Goal: Task Accomplishment & Management: Manage account settings

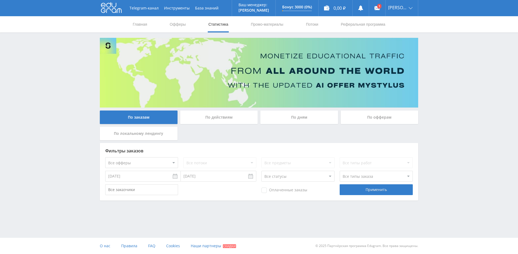
click at [150, 132] on div "По локальному лендингу" at bounding box center [139, 133] width 78 height 13
click at [0, 0] on input "По локальному лендингу" at bounding box center [0, 0] width 0 height 0
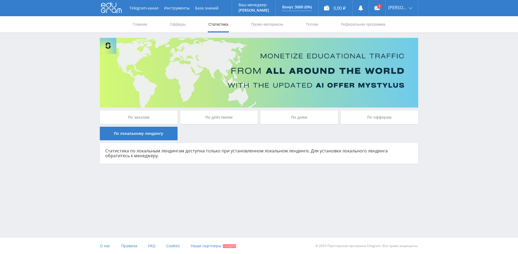
click at [232, 119] on div "По действиям" at bounding box center [219, 116] width 78 height 13
click at [0, 0] on input "По действиям" at bounding box center [0, 0] width 0 height 0
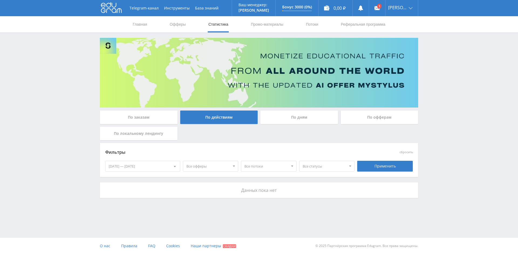
click at [276, 119] on div "По дням" at bounding box center [299, 116] width 78 height 13
click at [0, 0] on input "По дням" at bounding box center [0, 0] width 0 height 0
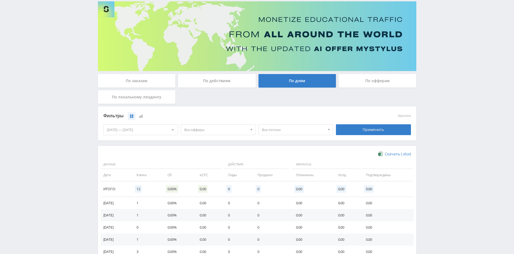
scroll to position [27, 0]
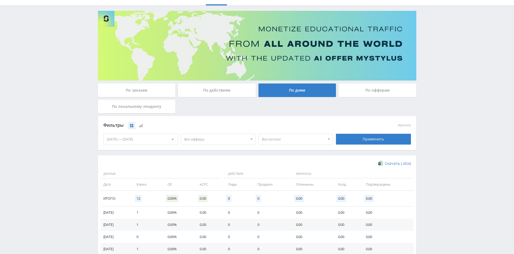
click at [370, 91] on div "По офферам" at bounding box center [378, 89] width 78 height 13
click at [0, 0] on input "По офферам" at bounding box center [0, 0] width 0 height 0
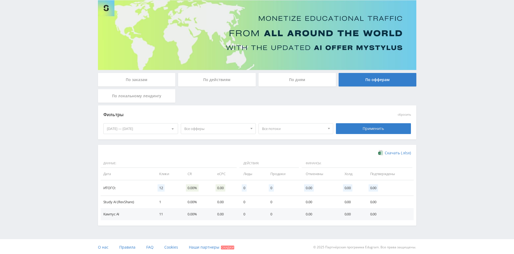
scroll to position [39, 0]
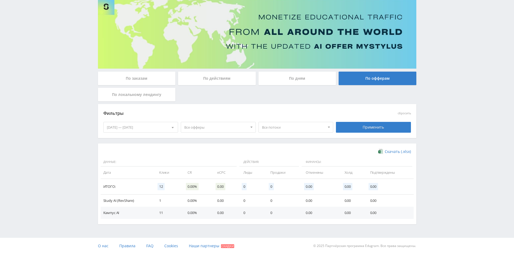
click at [122, 200] on td "Study AI (RevShare)" at bounding box center [127, 200] width 53 height 12
click at [146, 246] on span "FAQ" at bounding box center [149, 245] width 7 height 5
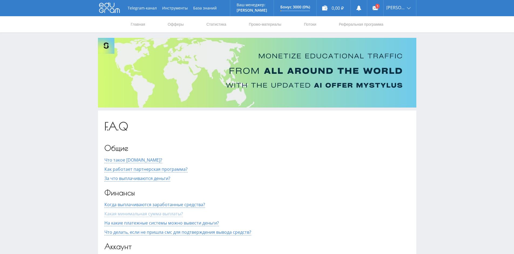
click at [174, 216] on span "Какая минимальная сумма выплаты?" at bounding box center [143, 213] width 79 height 6
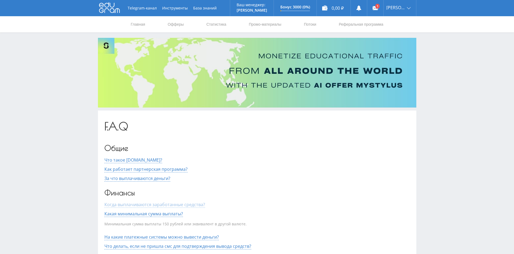
click at [178, 204] on span "Когда выплачиваются заработанные средства?" at bounding box center [154, 204] width 101 height 6
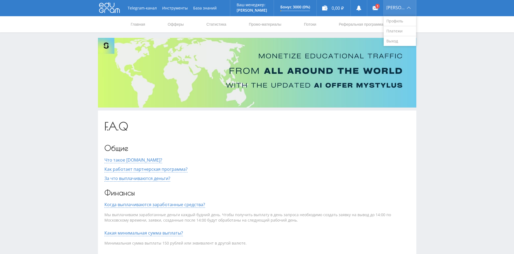
click at [402, 13] on div "[PERSON_NAME]" at bounding box center [400, 8] width 32 height 16
click at [398, 23] on link "Профиль" at bounding box center [400, 21] width 32 height 10
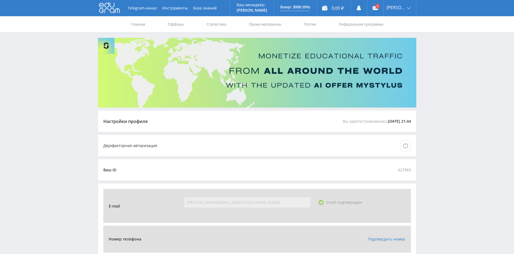
click at [177, 147] on div "Двухфакторная авторизация" at bounding box center [257, 145] width 308 height 11
click at [172, 124] on div "Настройки профиля Вы зарегистрировались 23.08.2025 21:44" at bounding box center [257, 121] width 318 height 22
click at [263, 22] on link "Промо-материалы" at bounding box center [264, 24] width 33 height 16
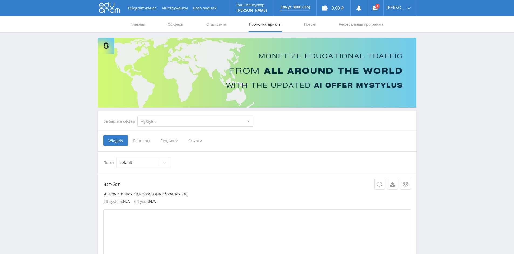
click at [189, 130] on div "Выберите оффер MyStylus MyStylus - Revshare Кампус AI Studybay Автор24 Studybay…" at bounding box center [178, 120] width 158 height 19
click at [191, 124] on select "MyStylus MyStylus - Revshare Кампус AI Studybay Автор24 Studybay Brazil Study A…" at bounding box center [194, 121] width 115 height 11
select select "376"
click at [137, 116] on select "MyStylus MyStylus - Revshare Кампус AI Studybay Автор24 Studybay Brazil Study A…" at bounding box center [194, 121] width 115 height 11
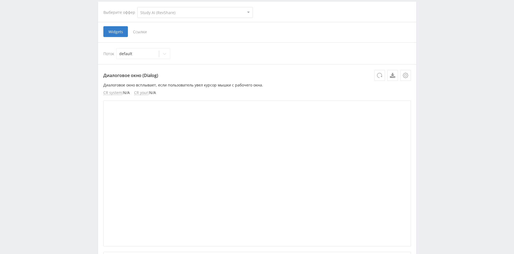
scroll to position [106, 0]
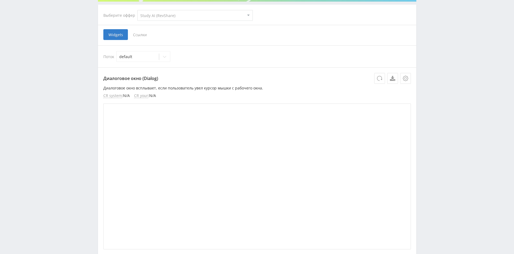
click at [139, 36] on span "Ссылки" at bounding box center [140, 34] width 24 height 11
click at [0, 0] on input "Ссылки" at bounding box center [0, 0] width 0 height 0
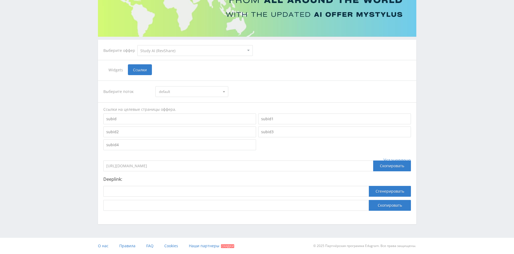
click at [120, 68] on span "Widgets" at bounding box center [115, 69] width 25 height 11
click at [0, 0] on input "Widgets" at bounding box center [0, 0] width 0 height 0
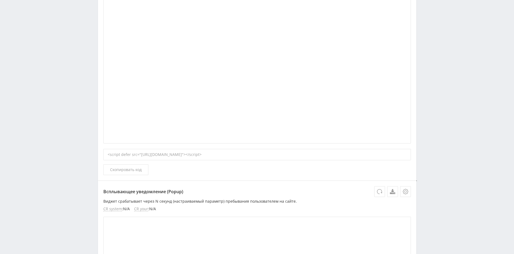
scroll to position [268, 0]
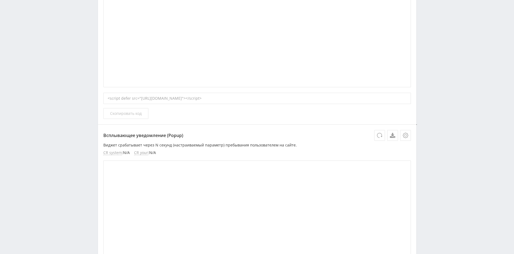
click at [125, 114] on span "Скопировать код" at bounding box center [126, 113] width 32 height 4
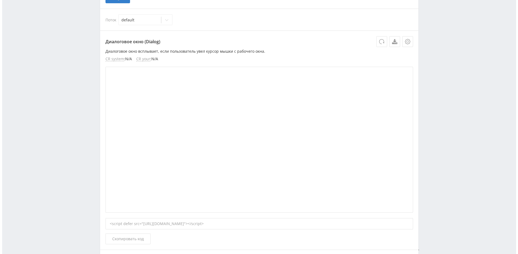
scroll to position [133, 0]
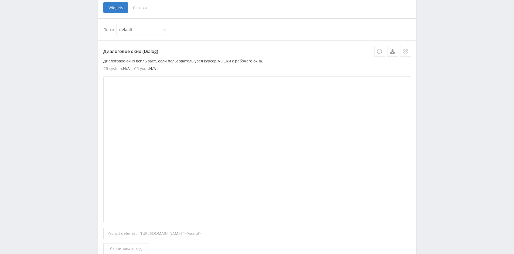
click at [400, 51] on button at bounding box center [405, 51] width 11 height 11
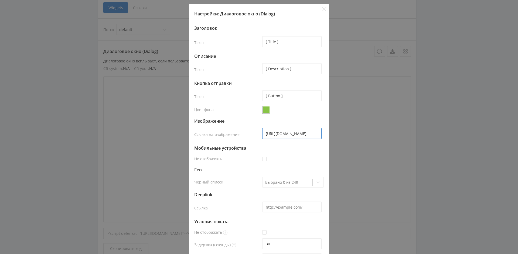
scroll to position [0, 64]
drag, startPoint x: 305, startPoint y: 135, endPoint x: 334, endPoint y: 137, distance: 29.2
click at [352, 140] on div "Настройки: Диалоговое окно (Dialog) Заголовок Текст [ Title ] Описание Текст [ …" at bounding box center [259, 127] width 518 height 254
click at [295, 134] on input "https://eduforms.org//assets/img/widgets/defaultDialogImage.png" at bounding box center [291, 133] width 59 height 11
click at [295, 133] on input "https://eduforms.org//assets/img/widgets/defaultDialogImage.png" at bounding box center [291, 133] width 59 height 11
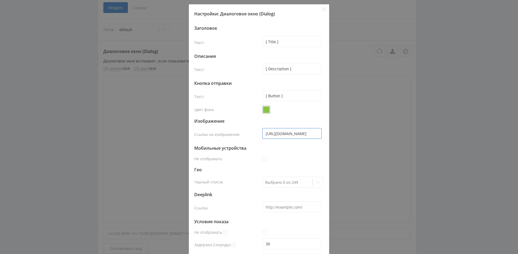
click at [295, 133] on input "https://eduforms.org//assets/img/widgets/defaultDialogImage.png" at bounding box center [291, 133] width 59 height 11
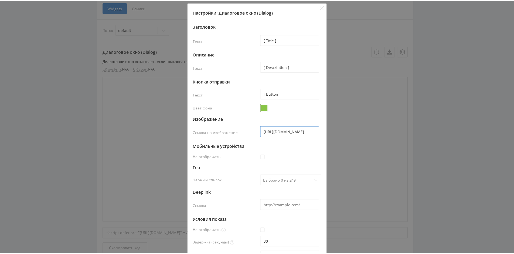
scroll to position [0, 0]
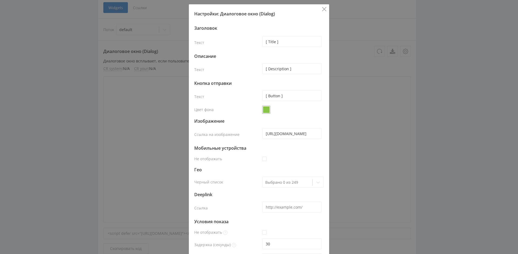
click at [322, 9] on icon "Close" at bounding box center [324, 9] width 4 height 4
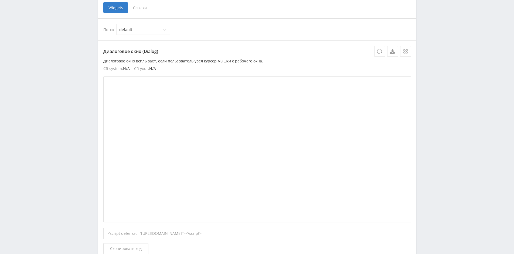
scroll to position [52, 0]
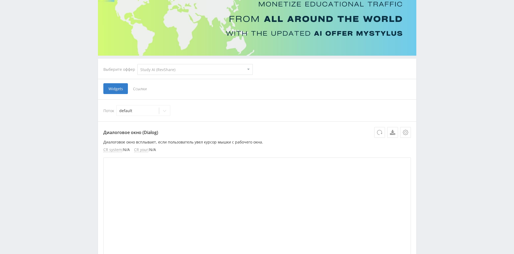
click at [144, 89] on span "Ссылки" at bounding box center [140, 88] width 24 height 11
click at [0, 0] on input "Ссылки" at bounding box center [0, 0] width 0 height 0
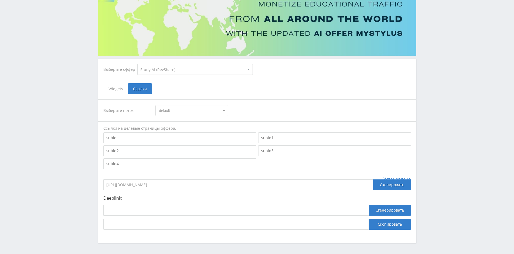
drag, startPoint x: 174, startPoint y: 77, endPoint x: 176, endPoint y: 73, distance: 4.6
click at [175, 74] on div "Выберите оффер MyStylus MyStylus - Revshare Кампус AI Studybay Автор24 Studybay…" at bounding box center [178, 69] width 158 height 19
click at [177, 71] on select "MyStylus MyStylus - Revshare Кампус AI Studybay Автор24 Studybay [GEOGRAPHIC_DA…" at bounding box center [194, 69] width 115 height 11
select select "341"
click at [137, 64] on select "MyStylus MyStylus - Revshare Кампус AI Studybay Автор24 Studybay [GEOGRAPHIC_DA…" at bounding box center [194, 69] width 115 height 11
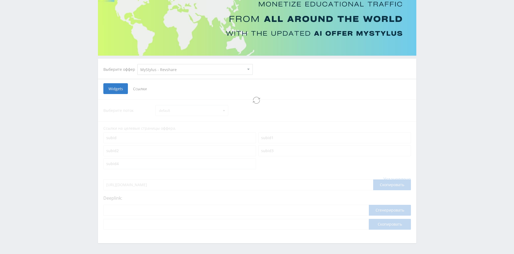
select select "341"
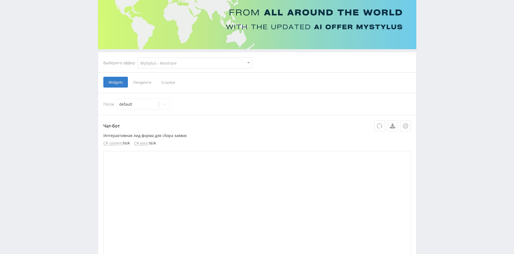
scroll to position [81, 0]
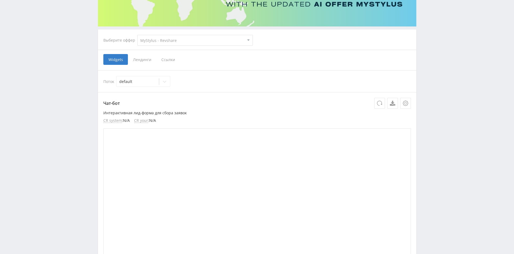
click at [132, 60] on span "Лендинги" at bounding box center [142, 59] width 28 height 11
click at [0, 0] on input "Лендинги" at bounding box center [0, 0] width 0 height 0
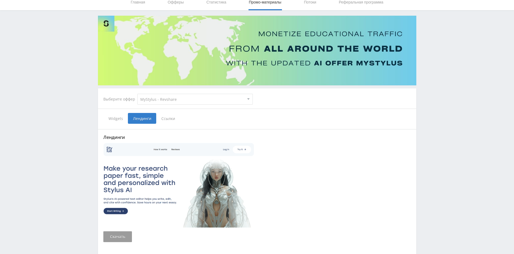
scroll to position [64, 0]
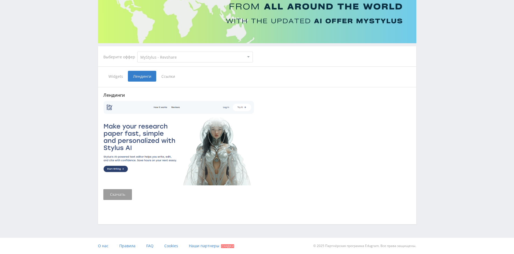
click at [170, 72] on span "Ссылки" at bounding box center [168, 76] width 24 height 11
click at [0, 0] on input "Ссылки" at bounding box center [0, 0] width 0 height 0
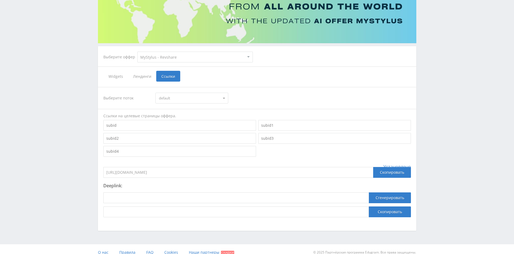
click at [118, 77] on span "Widgets" at bounding box center [115, 76] width 25 height 11
click at [0, 0] on input "Widgets" at bounding box center [0, 0] width 0 height 0
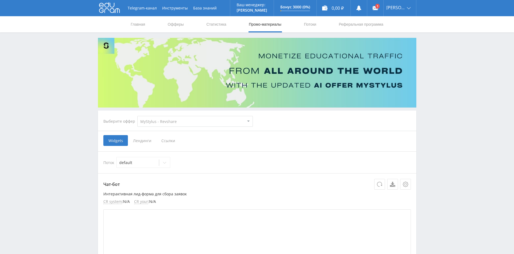
drag, startPoint x: 434, startPoint y: 133, endPoint x: 399, endPoint y: 90, distance: 55.2
click at [176, 27] on link "Офферы" at bounding box center [175, 24] width 17 height 16
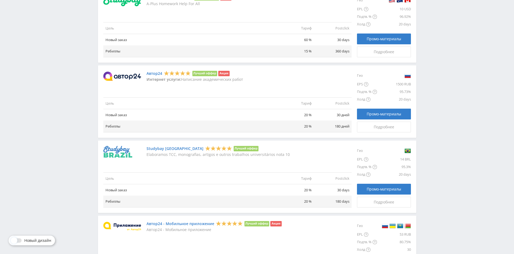
scroll to position [432, 0]
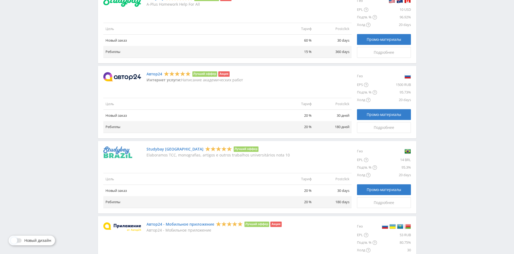
click at [154, 69] on div "Автор24 Лучший оффер Акция Интернет услуги: Написание академических работ Цель …" at bounding box center [257, 102] width 318 height 72
click at [153, 73] on link "Автор24" at bounding box center [155, 74] width 16 height 4
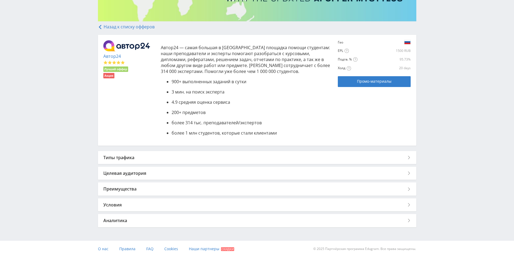
scroll to position [89, 0]
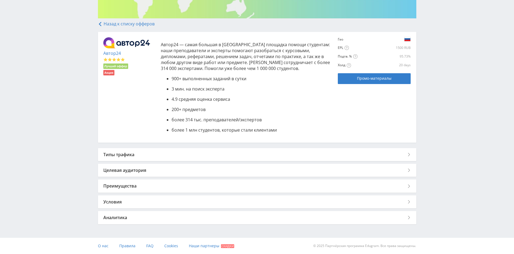
click at [160, 158] on div "Типы трафика" at bounding box center [257, 154] width 318 height 13
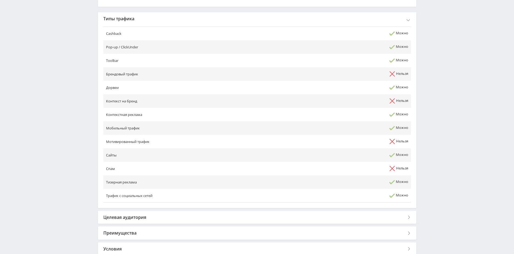
scroll to position [272, 0]
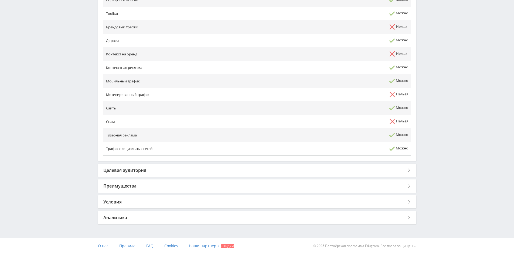
click at [155, 173] on div "Целевая аудитория" at bounding box center [257, 170] width 318 height 13
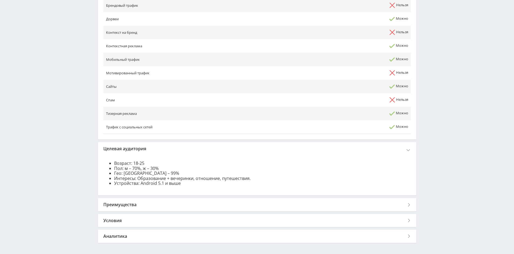
scroll to position [312, 0]
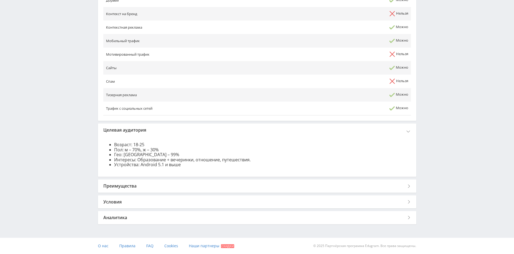
click at [163, 187] on div "Преимущества" at bounding box center [257, 185] width 318 height 13
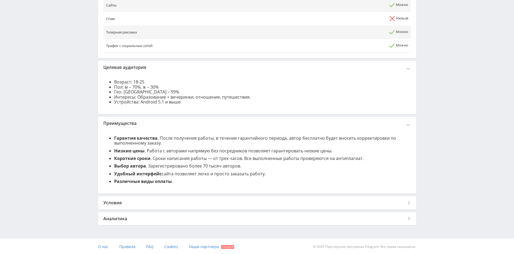
scroll to position [375, 0]
click at [156, 195] on div "Условия" at bounding box center [257, 201] width 318 height 13
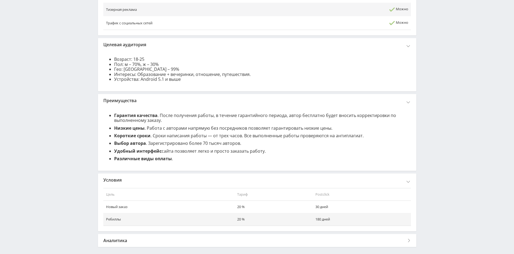
scroll to position [420, 0]
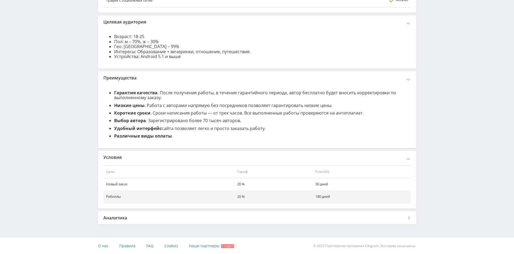
click at [156, 216] on div "Аналитика" at bounding box center [257, 217] width 318 height 13
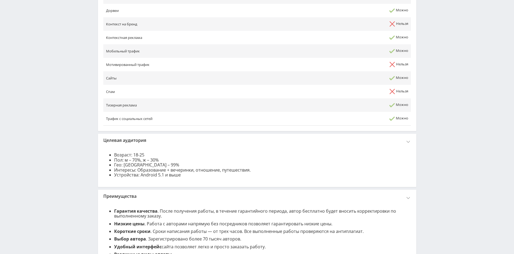
scroll to position [0, 0]
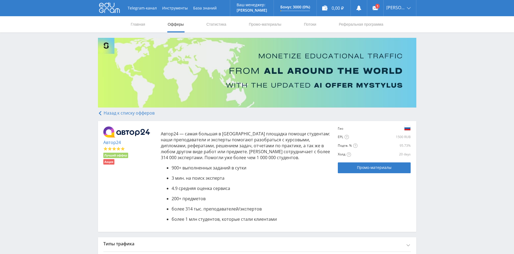
drag, startPoint x: 455, startPoint y: 189, endPoint x: 381, endPoint y: 120, distance: 101.0
click at [373, 171] on link "Промо-материалы" at bounding box center [374, 167] width 73 height 11
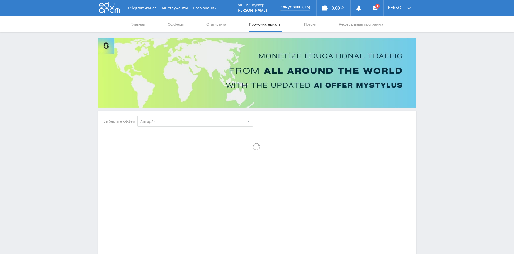
select select "1"
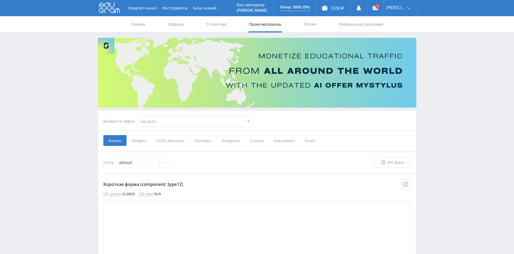
click at [171, 143] on span "HTML-баннеры" at bounding box center [170, 140] width 38 height 11
click at [0, 0] on input "HTML-баннеры" at bounding box center [0, 0] width 0 height 0
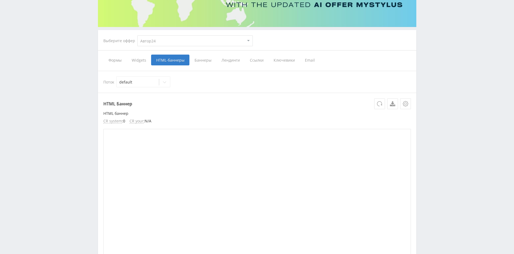
scroll to position [81, 0]
click at [169, 83] on div at bounding box center [164, 81] width 11 height 11
click at [207, 63] on span "Баннеры" at bounding box center [202, 59] width 27 height 11
click at [0, 0] on input "Баннеры" at bounding box center [0, 0] width 0 height 0
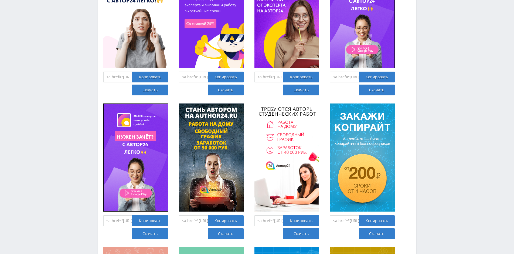
scroll to position [1268, 0]
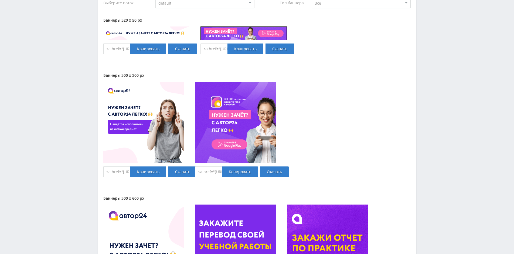
drag, startPoint x: 428, startPoint y: 179, endPoint x: 365, endPoint y: 114, distance: 90.8
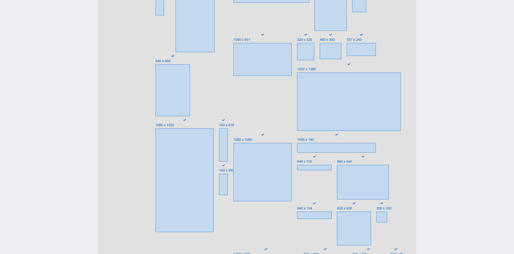
scroll to position [212, 0]
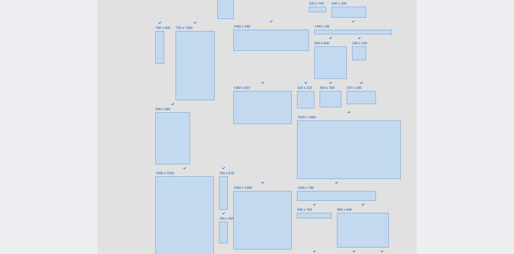
click at [351, 145] on span at bounding box center [349, 149] width 104 height 58
click at [0, 0] on input "1920 x 1080" at bounding box center [0, 0] width 0 height 0
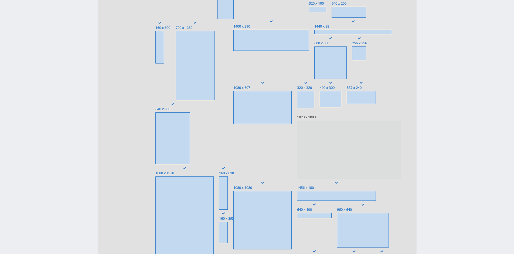
click at [353, 137] on span at bounding box center [349, 149] width 104 height 58
click at [0, 0] on input "1920 x 1080" at bounding box center [0, 0] width 0 height 0
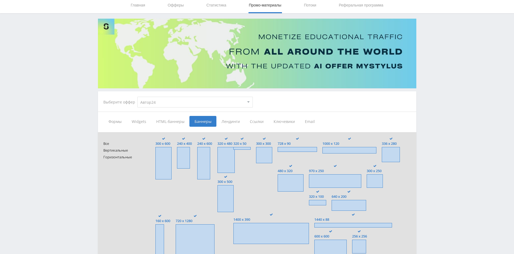
scroll to position [0, 0]
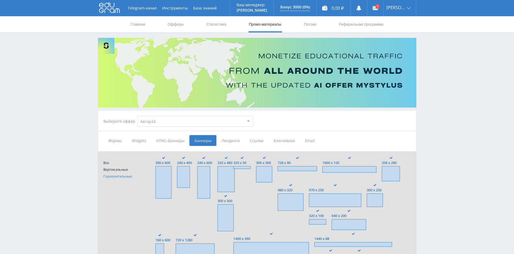
click at [119, 175] on span "Горизонтальные" at bounding box center [124, 176] width 42 height 4
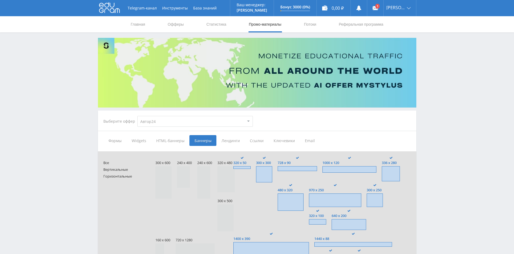
drag, startPoint x: 400, startPoint y: 186, endPoint x: 303, endPoint y: 56, distance: 162.2
click at [174, 123] on select "MyStylus MyStylus - Revshare Кампус AI Studybay Автор24 Studybay [GEOGRAPHIC_DA…" at bounding box center [194, 121] width 115 height 11
select select "340"
click at [137, 116] on select "MyStylus MyStylus - Revshare Кампус AI Studybay Автор24 Studybay [GEOGRAPHIC_DA…" at bounding box center [194, 121] width 115 height 11
type input "<a href="https://eduforms.org/?rid=e0fae530c4da4368&promo=1&bannerId=7635" targ…"
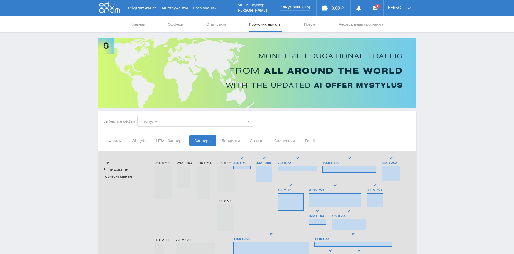
type input "<a href="https://eduforms.org/?rid=e0fae530c4da4368&promo=1&bannerId=4289" targ…"
type input "<a href="https://eduforms.org/?rid=e0fae530c4da4368&promo=1&bannerId=7634" targ…"
type input "<a href="https://eduforms.org/?rid=e0fae530c4da4368&promo=1&bannerId=4295" targ…"
type input "<a href="https://eduforms.org/?rid=e0fae530c4da4368&promo=1&bannerId=7630" targ…"
type input "<a href="https://eduforms.org/?rid=e0fae530c4da4368&promo=1&bannerId=7461" targ…"
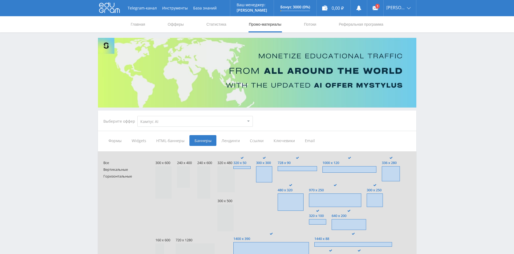
type input "<a href="https://eduforms.org/?rid=e0fae530c4da4368&promo=1&bannerId=4305" targ…"
type input "<a href="https://eduforms.org/?rid=e0fae530c4da4368&promo=1&bannerId=4288" targ…"
type input "<a href="https://eduforms.org/?rid=e0fae530c4da4368&promo=1&bannerId=219" targe…"
type input "<a href="https://eduforms.org/?rid=e0fae530c4da4368&promo=1&bannerId=218" targe…"
type input "<a href="https://eduforms.org/?rid=e0fae530c4da4368&promo=1&bannerId=210" targe…"
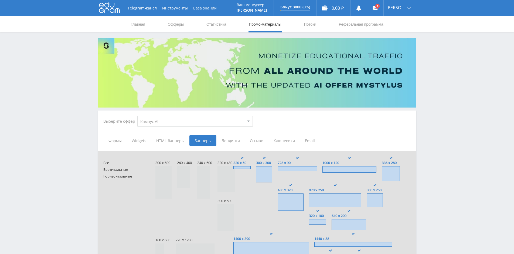
type input "<a href="https://eduforms.org/?rid=e0fae530c4da4368&promo=1&bannerId=209" targe…"
type input "<a href="https://eduforms.org/?rid=e0fae530c4da4368&promo=1&bannerId=193" targe…"
type input "<a href="https://eduforms.org/?rid=e0fae530c4da4368&promo=1&bannerId=189" targe…"
type input "<a href="https://eduforms.org/?rid=e0fae530c4da4368&promo=1&bannerId=186" targe…"
type input "<a href="https://eduforms.org/?rid=e0fae530c4da4368&promo=1&bannerId=183" targe…"
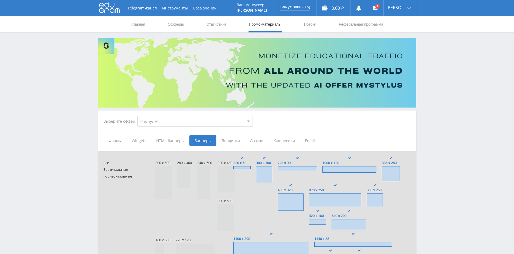
type input "<a href="https://eduforms.org/?rid=e0fae530c4da4368&promo=1&bannerId=179" targe…"
type input "<a href="https://eduforms.org/?rid=e0fae530c4da4368&promo=1&bannerId=172" targe…"
type input "<a href="https://eduforms.org/?rid=e0fae530c4da4368&promo=1&bannerId=7629" targ…"
type input "<a href="https://eduforms.org/?rid=e0fae530c4da4368&promo=1&bannerId=7464" targ…"
type input "<a href="https://eduforms.org/?rid=e0fae530c4da4368&promo=1&bannerId=7458" targ…"
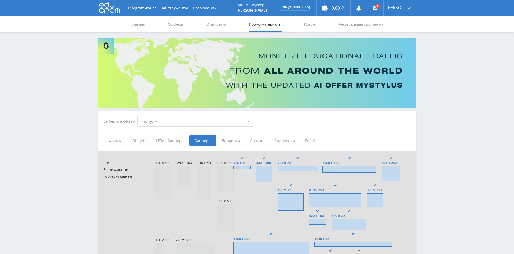
type input "<a href="https://eduforms.org/?rid=e0fae530c4da4368&promo=1&bannerId=4309" targ…"
type input "<a href="https://eduforms.org/?rid=e0fae530c4da4368&promo=1&bannerId=7626" targ…"
type input "<a href="https://eduforms.org/?rid=e0fae530c4da4368&promo=1&bannerId=4283" targ…"
type input "<a href="https://eduforms.org/?rid=e0fae530c4da4368&promo=1&bannerId=7625" targ…"
type input "<a href="https://eduforms.org/?rid=e0fae530c4da4368&promo=1&bannerId=4296" targ…"
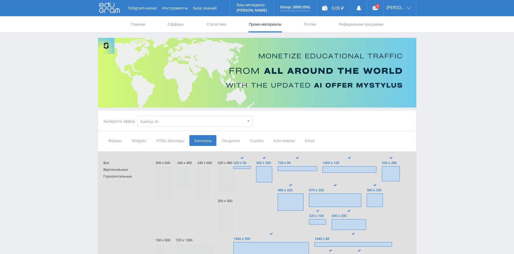
type input "<a href="https://eduforms.org/?rid=e0fae530c4da4368&promo=1&bannerId=7624" targ…"
type input "<a href="https://eduforms.org/?rid=e0fae530c4da4368&promo=1&bannerId=4290" targ…"
type input "<a href="https://eduforms.org/?rid=e0fae530c4da4368&promo=1&bannerId=4284" targ…"
type input "<a href="https://eduforms.org/?rid=e0fae530c4da4368&promo=1&bannerId=7622" targ…"
type input "<a href="https://eduforms.org/?rid=e0fae530c4da4368&promo=1&bannerId=4300" targ…"
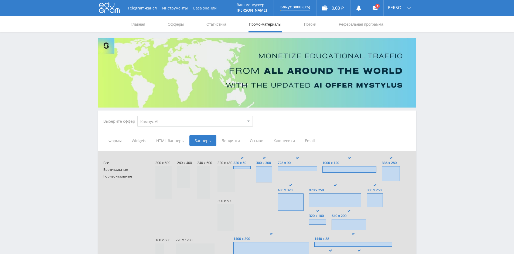
type input "<a href="https://eduforms.org/?rid=e0fae530c4da4368&promo=1&bannerId=4298" targ…"
type input "<a href="https://eduforms.org/?rid=e0fae530c4da4368&promo=1&bannerId=7621" targ…"
type input "<a href="https://eduforms.org/?rid=e0fae530c4da4368&promo=1&bannerId=4306" targ…"
type input "<a href="https://eduforms.org/?rid=e0fae530c4da4368&promo=1&bannerId=7469" targ…"
type input "<a href="https://eduforms.org/?rid=e0fae530c4da4368&promo=1&bannerId=4297" targ…"
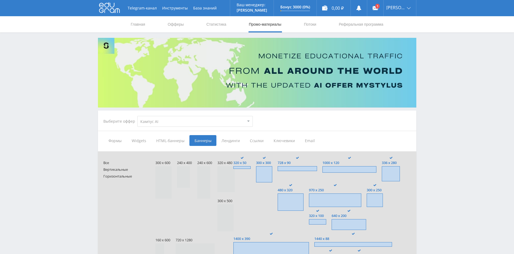
type input "<a href="https://eduforms.org/?rid=e0fae530c4da4368&promo=1&bannerId=7466" targ…"
type input "<a href="https://eduforms.org/?rid=e0fae530c4da4368&promo=1&bannerId=7459" targ…"
type input "<a href="https://eduforms.org/?rid=e0fae530c4da4368&promo=1&bannerId=4321" targ…"
type input "<a href="https://eduforms.org/?rid=e0fae530c4da4368&promo=1&bannerId=4311" targ…"
type input "<a href="https://eduforms.org/?rid=e0fae530c4da4368&promo=1&bannerId=7465" targ…"
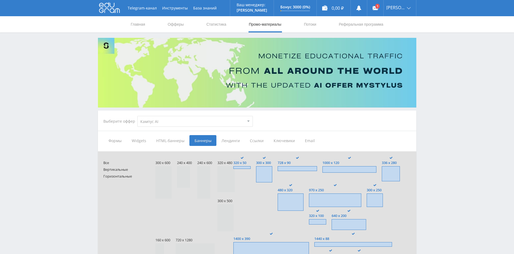
type input "<a href="https://eduforms.org/?rid=e0fae530c4da4368&promo=1&bannerId=7460" targ…"
type input "<a href="https://eduforms.org/?rid=e0fae530c4da4368&promo=1&bannerId=7462" targ…"
type input "<a href="https://eduforms.org/?rid=e0fae530c4da4368&promo=1&bannerId=7456" targ…"
type input "<a href="https://eduforms.org/?rid=e0fae530c4da4368&promo=1&bannerId=4323" targ…"
type input "<a href="https://eduforms.org/?rid=e0fae530c4da4368&promo=1&bannerId=4318" targ…"
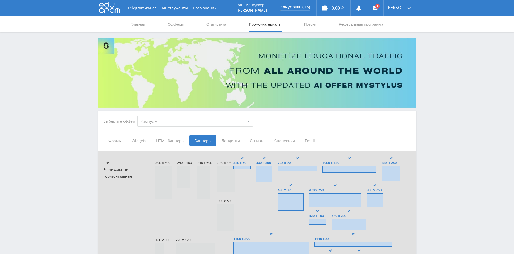
type input "<a href="https://eduforms.org/?rid=e0fae530c4da4368&promo=1&bannerId=7455" targ…"
type input "<a href="https://eduforms.org/?rid=e0fae530c4da4368&promo=1&bannerId=4326" targ…"
type input "<a href="https://eduforms.org/?rid=e0fae530c4da4368&promo=1&bannerId=4320" targ…"
type input "<a href="https://eduforms.org/?rid=e0fae530c4da4368&promo=1&bannerId=7453" targ…"
type input "<a href="https://eduforms.org/?rid=e0fae530c4da4368&promo=1&bannerId=4325" targ…"
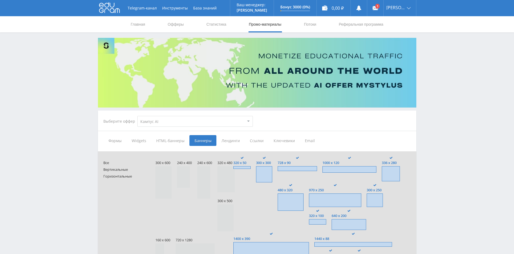
type input "<a href="https://eduforms.org/?rid=e0fae530c4da4368&promo=1&bannerId=4319" targ…"
type input "<a href="https://eduforms.org/?rid=e0fae530c4da4368&promo=1&bannerId=4317" targ…"
type input "<a href="https://eduforms.org/?rid=e0fae530c4da4368&promo=1&bannerId=4315" targ…"
type input "<a href="https://eduforms.org/?rid=e0fae530c4da4368&promo=1&bannerId=4312" targ…"
type input "<a href="https://eduforms.org/?rid=e0fae530c4da4368&promo=1&bannerId=4324" targ…"
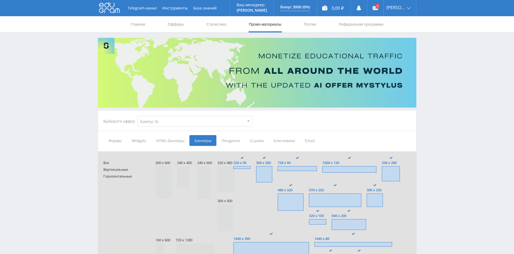
type input "<a href="https://eduforms.org/?rid=e0fae530c4da4368&promo=1&bannerId=4310" targ…"
type input "<a href="https://eduforms.org/?rid=e0fae530c4da4368&promo=1&bannerId=4322" targ…"
type input "<a href="https://eduforms.org/?rid=e0fae530c4da4368&promo=1&bannerId=4314" targ…"
type input "<a href="https://eduforms.org/?rid=e0fae530c4da4368&promo=1&bannerId=4308" targ…"
type input "<a href="https://eduforms.org/?rid=e0fae530c4da4368&promo=1&bannerId=4302" targ…"
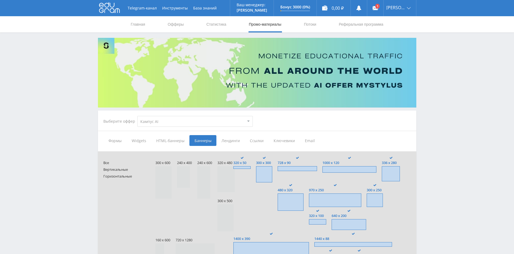
type input "<a href="https://eduforms.org/?rid=e0fae530c4da4368&promo=1&bannerId=4272" targ…"
type input "<a href="https://eduforms.org/?rid=e0fae530c4da4368&promo=1&bannerId=4301" targ…"
type input "<a href="https://eduforms.org/?rid=e0fae530c4da4368&promo=1&bannerId=4294" targ…"
type input "<a href="https://eduforms.org/?rid=e0fae530c4da4368&promo=1&bannerId=4280" targ…"
type input "<a href="https://eduforms.org/?rid=e0fae530c4da4368&promo=1&bannerId=4293" targ…"
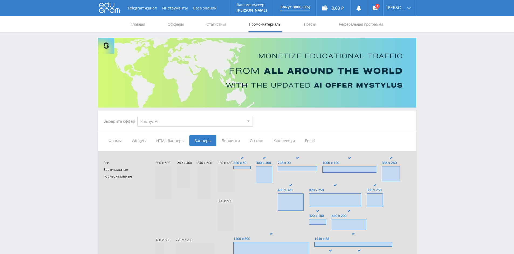
type input "<a href="https://eduforms.org/?rid=e0fae530c4da4368&promo=1&bannerId=4285" targ…"
type input "<a href="https://eduforms.org/?rid=e0fae530c4da4368&promo=1&bannerId=4279" targ…"
type input "<a href="https://eduforms.org/?rid=e0fae530c4da4368&promo=1&bannerId=4278" targ…"
type input "<a href="https://eduforms.org/?rid=e0fae530c4da4368&promo=1&bannerId=201" targe…"
type input "<a href="https://eduforms.org/?rid=e0fae530c4da4368&promo=1&bannerId=200" targe…"
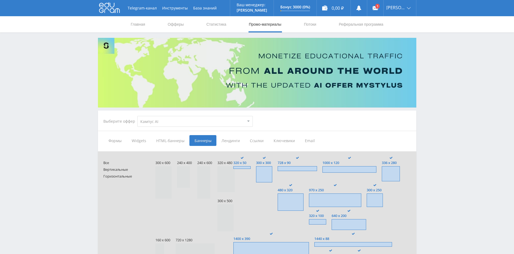
type input "<a href="https://eduforms.org/?rid=e0fae530c4da4368&promo=1&bannerId=199" targe…"
type input "<a href="https://eduforms.org/?rid=e0fae530c4da4368&promo=1&bannerId=4277" targ…"
type input "<a href="https://eduforms.org/?rid=e0fae530c4da4368&promo=1&bannerId=4275" targ…"
type input "<a href="https://eduforms.org/?rid=e0fae530c4da4368&promo=1&bannerId=4274" targ…"
type input "<a href="https://eduforms.org/?rid=e0fae530c4da4368&promo=1&bannerId=4273" targ…"
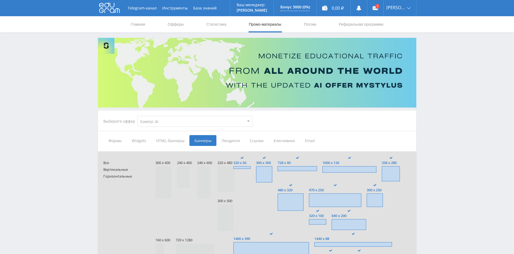
type input "<a href="https://eduforms.org/?rid=e0fae530c4da4368&promo=1&bannerId=220" targe…"
type input "<a href="https://eduforms.org/?rid=e0fae530c4da4368&promo=1&bannerId=211" targe…"
type input "<a href="https://eduforms.org/?rid=e0fae530c4da4368&promo=1&bannerId=217" targe…"
type input "<a href="https://eduforms.org/?rid=e0fae530c4da4368&promo=1&bannerId=216" targe…"
type input "<a href="https://eduforms.org/?rid=e0fae530c4da4368&promo=1&bannerId=192" targe…"
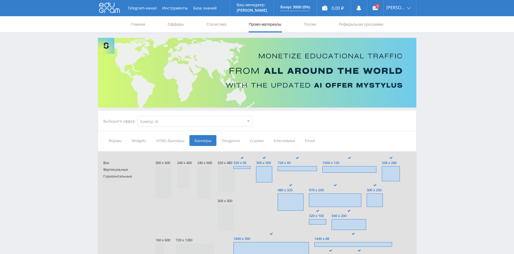
type input "<a href="https://eduforms.org/?rid=e0fae530c4da4368&promo=1&bannerId=188" targe…"
type input "<a href="https://eduforms.org/?rid=e0fae530c4da4368&promo=1&bannerId=185" targe…"
type input "<a href="https://eduforms.org/?rid=e0fae530c4da4368&promo=1&bannerId=178" targe…"
type input "<a href="https://eduforms.org/?rid=e0fae530c4da4368&promo=1&bannerId=175" targe…"
type input "<a href="https://eduforms.org/?rid=e0fae530c4da4368&promo=1&bannerId=196" targe…"
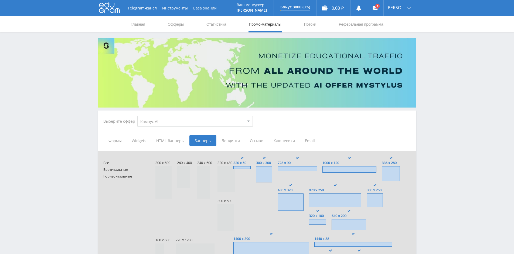
type input "<a href="https://eduforms.org/?rid=e0fae530c4da4368&promo=1&bannerId=195" targe…"
type input "<a href="https://eduforms.org/?rid=e0fae530c4da4368&promo=1&bannerId=194" targe…"
type input "<a href="https://eduforms.org/?rid=e0fae530c4da4368&promo=1&bannerId=190" targe…"
type input "<a href="https://eduforms.org/?rid=e0fae530c4da4368&promo=1&bannerId=187" targe…"
type input "<a href="https://eduforms.org/?rid=e0fae530c4da4368&promo=1&bannerId=180" targe…"
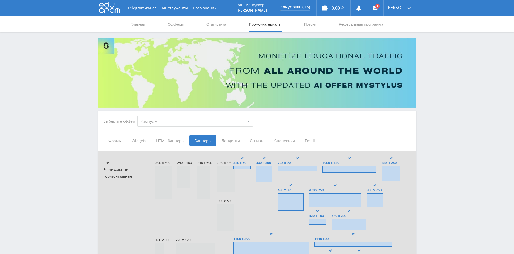
type input "<a href="https://eduforms.org/?rid=e0fae530c4da4368&promo=1&bannerId=176" targe…"
type input "<a href="https://eduforms.org/?rid=e0fae530c4da4368&promo=1&bannerId=173" targe…"
type input "<a href="https://eduforms.org/?rid=e0fae530c4da4368&promo=1&bannerId=168" targe…"
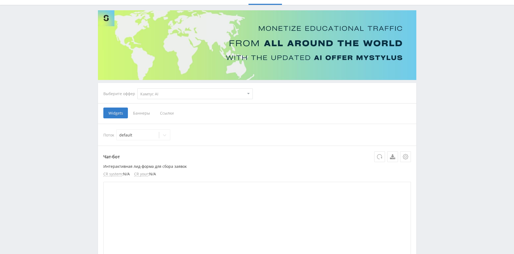
scroll to position [27, 0]
click at [139, 115] on span "Баннеры" at bounding box center [141, 113] width 27 height 11
click at [0, 0] on input "Баннеры" at bounding box center [0, 0] width 0 height 0
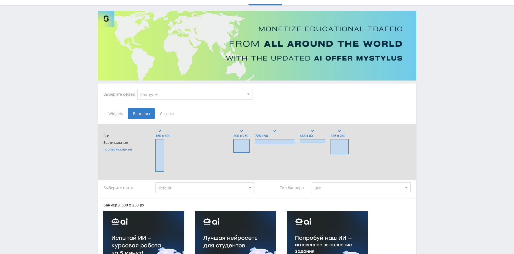
click at [128, 150] on span "Горизонтальные" at bounding box center [124, 149] width 42 height 4
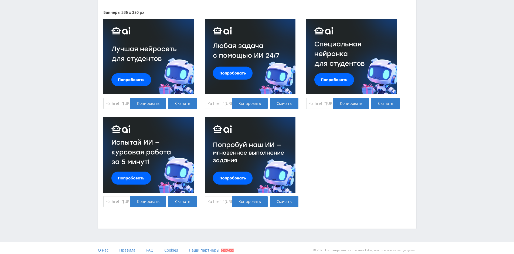
scroll to position [795, 0]
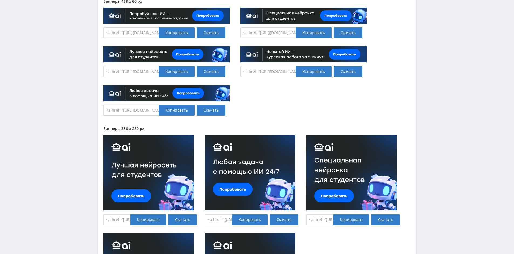
drag, startPoint x: 331, startPoint y: 199, endPoint x: 325, endPoint y: 164, distance: 35.8
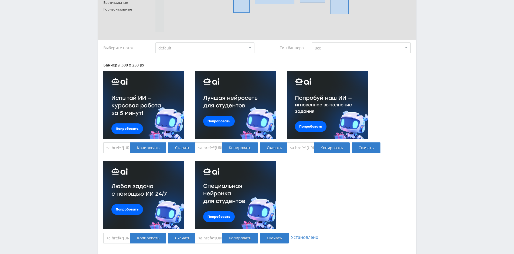
scroll to position [32, 0]
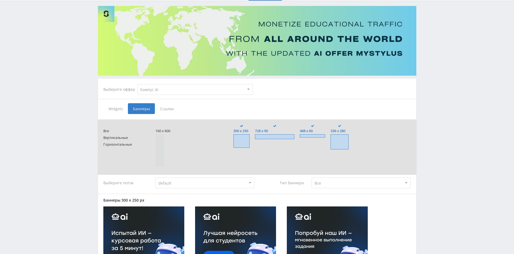
click at [170, 90] on select "MyStylus MyStylus - Revshare Кампус AI Studybay Автор24 Studybay [GEOGRAPHIC_DA…" at bounding box center [194, 89] width 115 height 11
select select "376"
click at [137, 84] on select "MyStylus MyStylus - Revshare Кампус AI Studybay Автор24 Studybay [GEOGRAPHIC_DA…" at bounding box center [194, 89] width 115 height 11
type input "<a href="https://eduforms.org/?rid=5dcf18cd264675ff&promo=1&bannerId=8249" targ…"
type input "<a href="https://eduforms.org/?rid=5dcf18cd264675ff&promo=1&bannerId=8248" targ…"
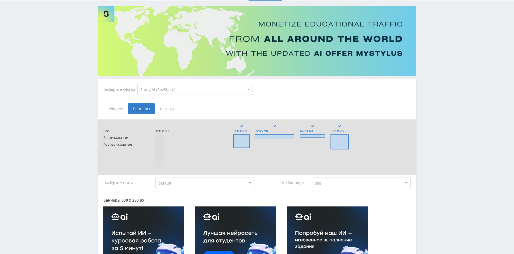
type input "<a href="https://eduforms.org/?rid=5dcf18cd264675ff&promo=1&bannerId=8241" targ…"
type input "<a href="https://eduforms.org/?rid=5dcf18cd264675ff&promo=1&bannerId=8231" targ…"
type input "<a href="https://eduforms.org/?rid=5dcf18cd264675ff&promo=1&bannerId=8228" targ…"
type input "<a href="https://eduforms.org/?rid=5dcf18cd264675ff&promo=1&bannerId=8247" targ…"
type input "<a href="https://eduforms.org/?rid=5dcf18cd264675ff&promo=1&bannerId=8246" targ…"
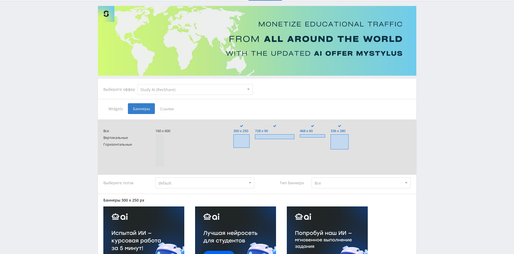
type input "<a href="https://eduforms.org/?rid=5dcf18cd264675ff&promo=1&bannerId=8245" targ…"
type input "<a href="https://eduforms.org/?rid=5dcf18cd264675ff&promo=1&bannerId=8230" targ…"
type input "<a href="https://eduforms.org/?rid=5dcf18cd264675ff&promo=1&bannerId=8227" targ…"
type input "<a href="https://eduforms.org/?rid=5dcf18cd264675ff&promo=1&bannerId=8244" targ…"
type input "<a href="https://eduforms.org/?rid=5dcf18cd264675ff&promo=1&bannerId=8236" targ…"
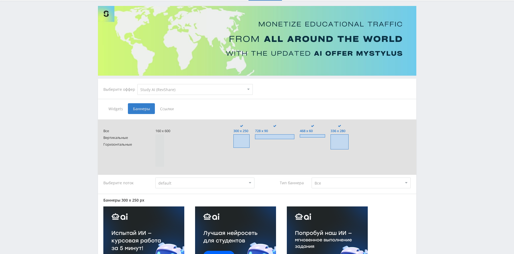
type input "<a href="https://eduforms.org/?rid=5dcf18cd264675ff&promo=1&bannerId=8235" targ…"
type input "<a href="https://eduforms.org/?rid=5dcf18cd264675ff&promo=1&bannerId=8233" targ…"
type input "<a href="https://eduforms.org/?rid=5dcf18cd264675ff&promo=1&bannerId=8225" targ…"
type input "<a href="https://eduforms.org/?rid=5dcf18cd264675ff&promo=1&bannerId=8242" targ…"
type input "<a href="https://eduforms.org/?rid=5dcf18cd264675ff&promo=1&bannerId=8239" targ…"
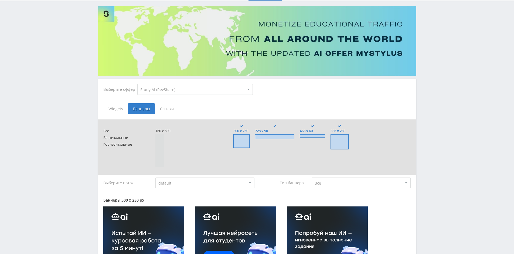
type input "<a href="https://eduforms.org/?rid=5dcf18cd264675ff&promo=1&bannerId=8237" targ…"
type input "<a href="https://eduforms.org/?rid=5dcf18cd264675ff&promo=1&bannerId=8234" targ…"
type input "<a href="https://eduforms.org/?rid=5dcf18cd264675ff&promo=1&bannerId=8226" targ…"
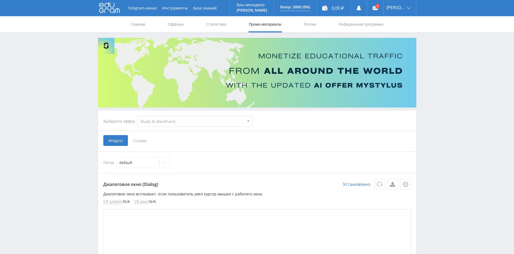
click at [168, 123] on select "MyStylus MyStylus - Revshare Кампус AI Studybay Автор24 Studybay [GEOGRAPHIC_DA…" at bounding box center [194, 121] width 115 height 11
select select "2"
click at [137, 116] on select "MyStylus MyStylus - Revshare Кампус AI Studybay Автор24 Studybay [GEOGRAPHIC_DA…" at bounding box center [194, 121] width 115 height 11
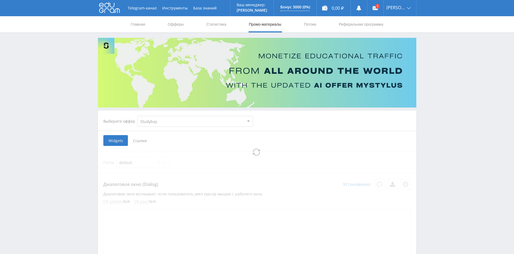
select select "2"
click at [198, 143] on span "Баннеры" at bounding box center [202, 140] width 27 height 11
click at [0, 0] on input "Баннеры" at bounding box center [0, 0] width 0 height 0
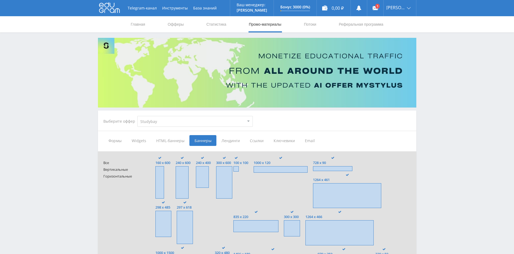
drag, startPoint x: 470, startPoint y: 192, endPoint x: 414, endPoint y: 93, distance: 113.7
click at [356, 28] on link "Реферальная программа" at bounding box center [361, 24] width 46 height 16
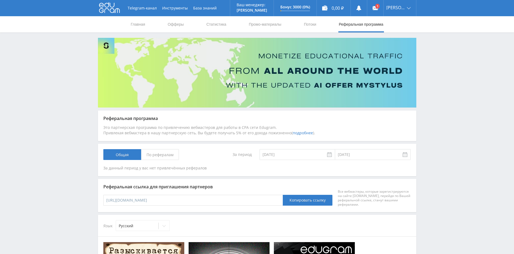
drag, startPoint x: 380, startPoint y: 145, endPoint x: 352, endPoint y: 115, distance: 41.6
click at [309, 25] on link "Потоки" at bounding box center [309, 24] width 13 height 16
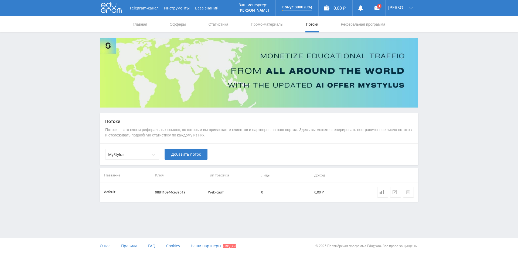
click at [393, 196] on button at bounding box center [395, 191] width 11 height 11
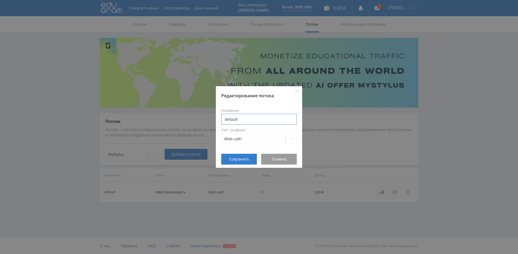
click at [259, 118] on input "default" at bounding box center [259, 119] width 76 height 11
type input "П"
type input "Gimal-ai"
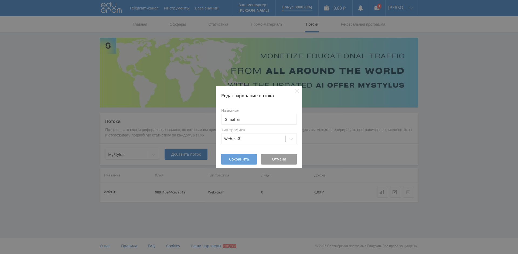
click at [232, 160] on span "Сохранить" at bounding box center [239, 159] width 20 height 4
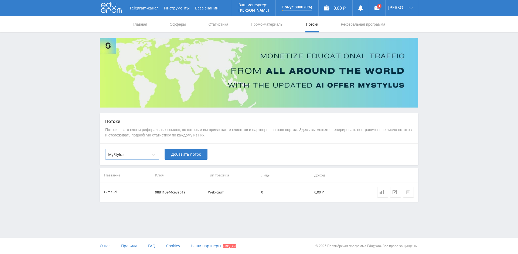
click at [152, 158] on div at bounding box center [153, 154] width 11 height 11
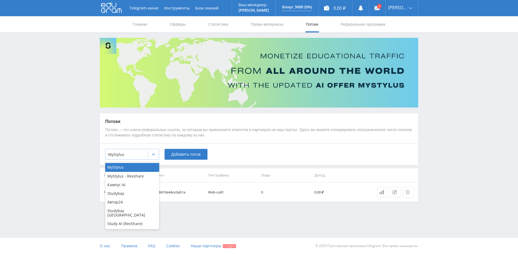
click at [152, 158] on div at bounding box center [153, 154] width 11 height 11
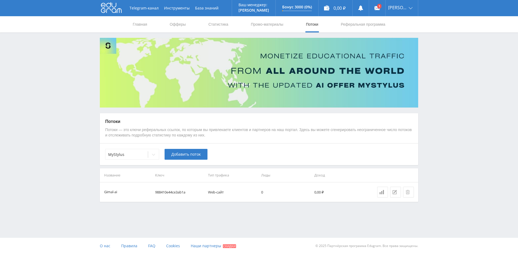
click at [463, 187] on div "Telegram-канал Инструменты База знаний Ваш менеджер: [PERSON_NAME] Alex Online …" at bounding box center [259, 114] width 518 height 229
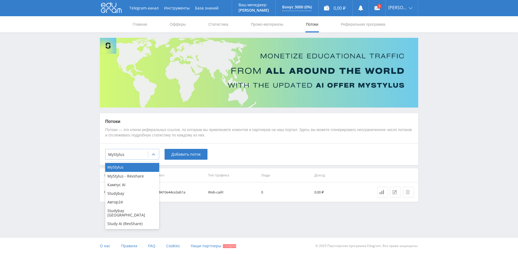
click at [154, 154] on icon at bounding box center [153, 154] width 4 height 4
click at [128, 177] on div "MyStylus - Revshare" at bounding box center [132, 176] width 54 height 9
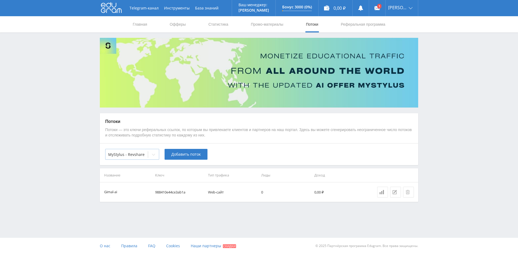
click at [155, 155] on icon at bounding box center [153, 154] width 4 height 4
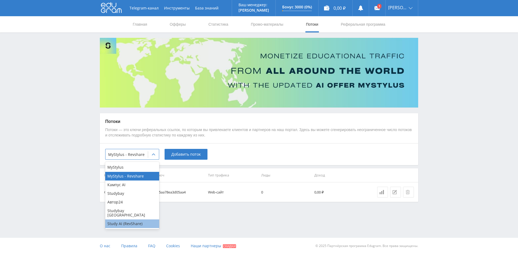
click at [128, 219] on div "Study AI (RevShare)" at bounding box center [132, 223] width 54 height 9
click at [140, 154] on div at bounding box center [126, 154] width 37 height 5
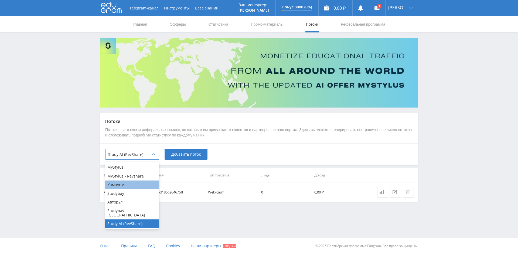
click at [124, 184] on div "Кампус AI" at bounding box center [132, 184] width 54 height 9
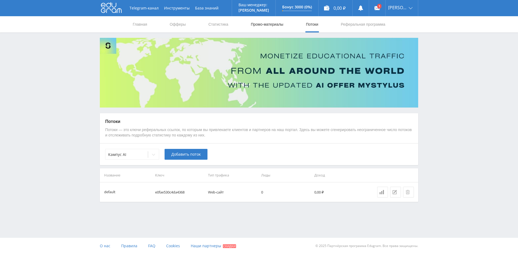
click at [263, 24] on link "Промо-материалы" at bounding box center [266, 24] width 33 height 16
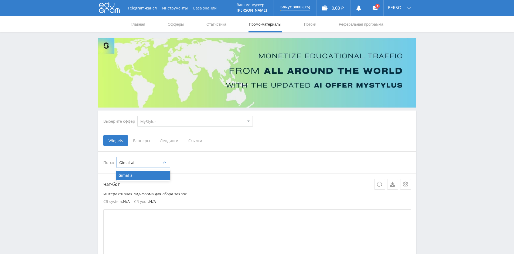
click at [165, 163] on icon at bounding box center [164, 162] width 4 height 4
click at [141, 140] on span "Баннеры" at bounding box center [141, 140] width 27 height 11
click at [0, 0] on input "Баннеры" at bounding box center [0, 0] width 0 height 0
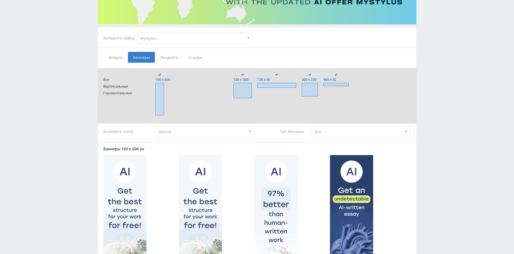
scroll to position [81, 0]
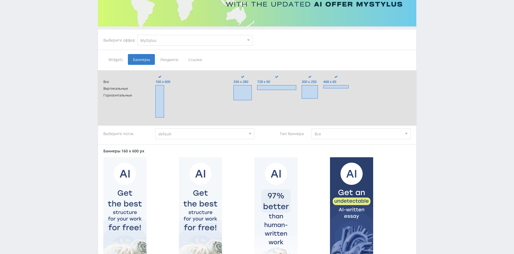
click at [162, 56] on span "Лендинги" at bounding box center [169, 59] width 28 height 11
click at [0, 0] on input "Лендинги" at bounding box center [0, 0] width 0 height 0
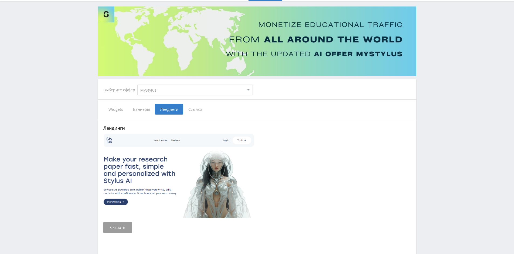
scroll to position [64, 0]
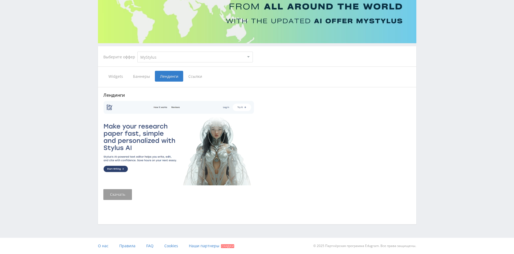
click at [192, 77] on span "Ссылки" at bounding box center [195, 76] width 24 height 11
click at [0, 0] on input "Ссылки" at bounding box center [0, 0] width 0 height 0
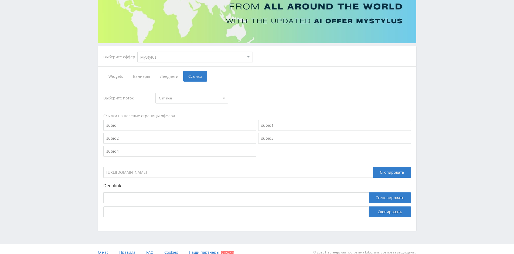
click at [156, 56] on select "MyStylus MyStylus - Revshare Кампус AI Studybay Автор24 Studybay [GEOGRAPHIC_DA…" at bounding box center [194, 57] width 115 height 11
select select "376"
click at [137, 52] on select "MyStylus MyStylus - Revshare Кампус AI Studybay Автор24 Studybay [GEOGRAPHIC_DA…" at bounding box center [194, 57] width 115 height 11
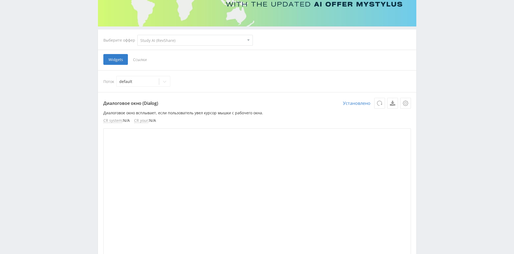
click at [142, 61] on span "Ссылки" at bounding box center [140, 59] width 24 height 11
click at [0, 0] on input "Ссылки" at bounding box center [0, 0] width 0 height 0
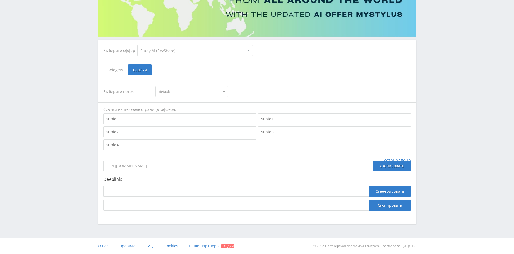
click at [124, 73] on span "Widgets" at bounding box center [115, 69] width 25 height 11
click at [0, 0] on input "Widgets" at bounding box center [0, 0] width 0 height 0
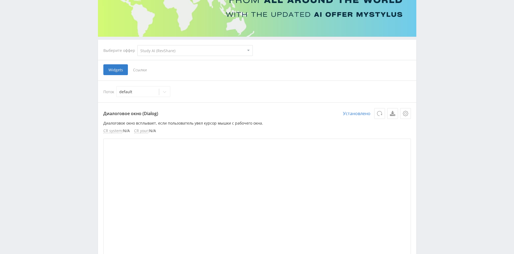
scroll to position [81, 0]
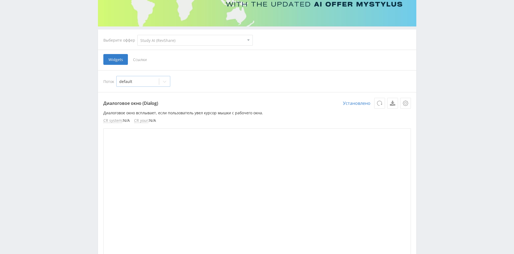
click at [131, 82] on div at bounding box center [137, 81] width 37 height 5
click at [376, 104] on button at bounding box center [379, 103] width 11 height 11
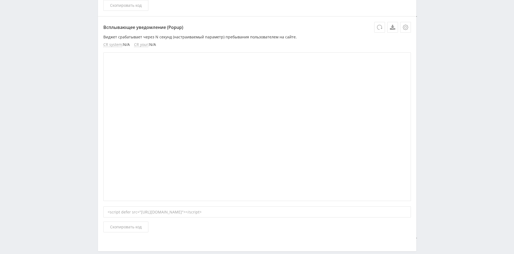
scroll to position [403, 0]
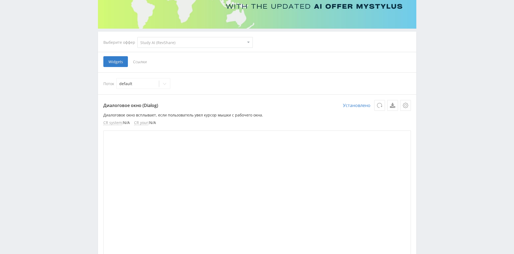
click at [147, 60] on span "Ссылки" at bounding box center [140, 61] width 24 height 11
click at [0, 0] on input "Ссылки" at bounding box center [0, 0] width 0 height 0
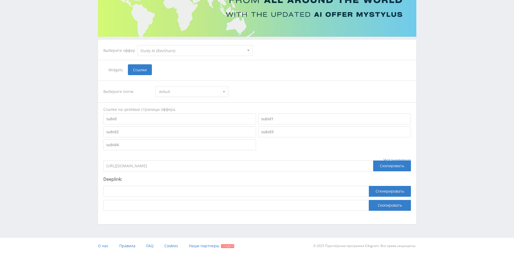
scroll to position [71, 0]
click at [386, 162] on div "Скопировать" at bounding box center [392, 165] width 38 height 11
click at [435, 158] on div "Telegram-канал Инструменты База знаний Ваш менеджер: [PERSON_NAME] Alex Online …" at bounding box center [257, 91] width 514 height 324
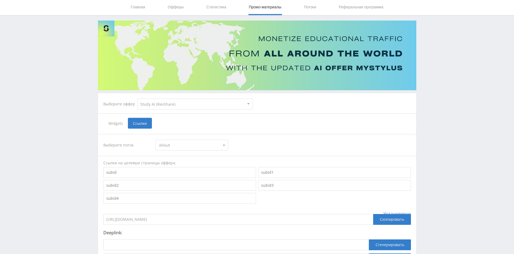
scroll to position [17, 0]
click at [116, 127] on span "Widgets" at bounding box center [115, 123] width 25 height 11
click at [0, 0] on input "Widgets" at bounding box center [0, 0] width 0 height 0
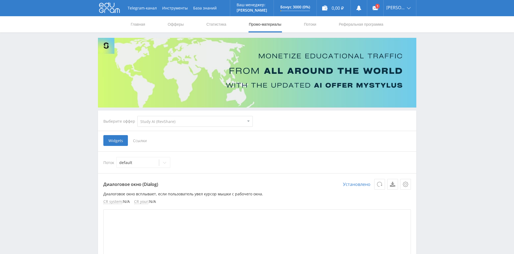
click at [201, 124] on select "MyStylus MyStylus - Revshare Кампус AI Studybay Автор24 Studybay [GEOGRAPHIC_DA…" at bounding box center [194, 121] width 115 height 11
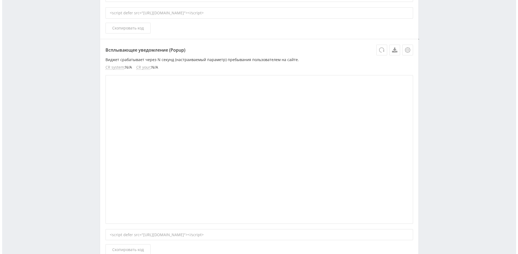
scroll to position [295, 0]
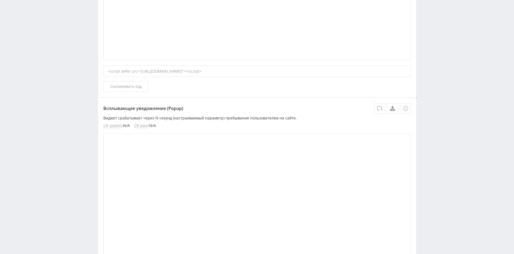
click at [406, 109] on icon at bounding box center [405, 108] width 2 height 2
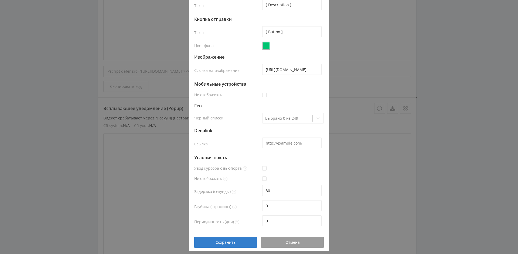
scroll to position [65, 0]
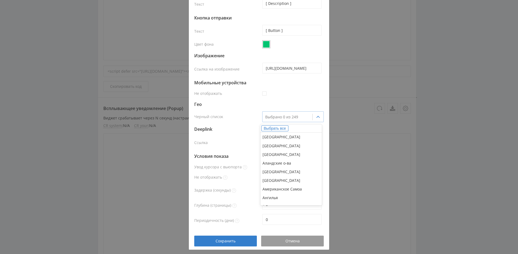
click at [295, 116] on div at bounding box center [287, 116] width 45 height 5
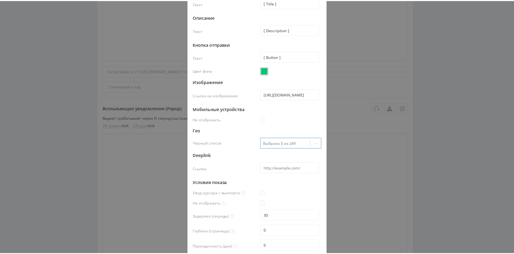
scroll to position [0, 0]
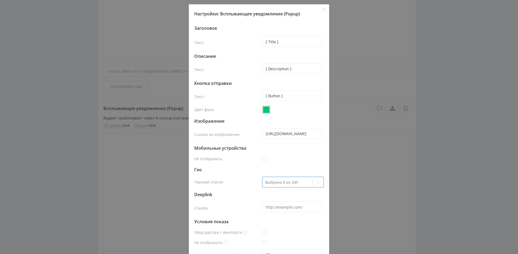
click at [321, 12] on div "Настройки: Всплывающее уведомление (Popup)" at bounding box center [259, 14] width 130 height 6
click at [322, 9] on icon "Close" at bounding box center [324, 9] width 4 height 4
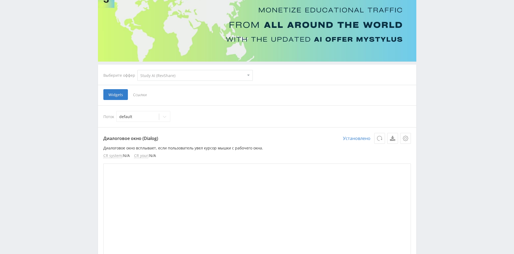
scroll to position [25, 0]
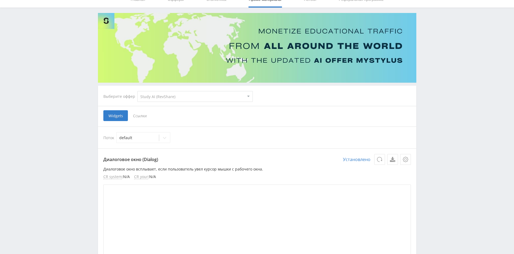
click at [148, 116] on span "Ссылки" at bounding box center [140, 115] width 24 height 11
click at [0, 0] on input "Ссылки" at bounding box center [0, 0] width 0 height 0
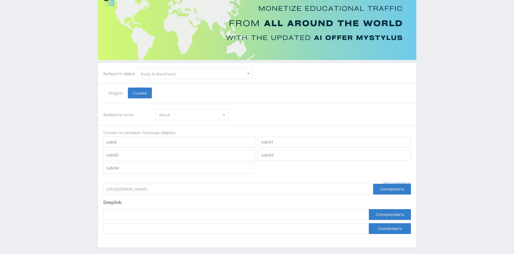
scroll to position [71, 0]
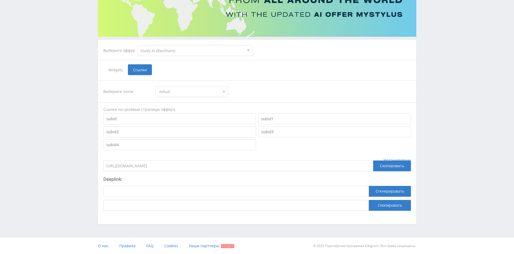
drag, startPoint x: 146, startPoint y: 167, endPoint x: 160, endPoint y: 169, distance: 14.0
click at [152, 167] on input "https://eduforms.org/?rid=5dcf18cd264675ff" at bounding box center [238, 165] width 270 height 11
click at [443, 133] on div "Telegram-канал Инструменты База знаний Ваш менеджер: [PERSON_NAME] Alex Online …" at bounding box center [257, 91] width 514 height 324
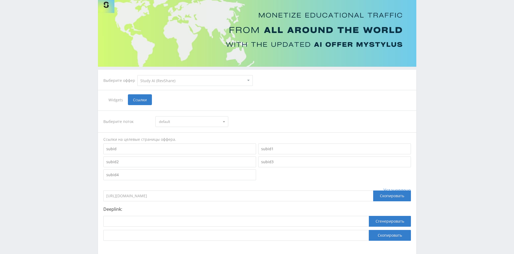
scroll to position [0, 0]
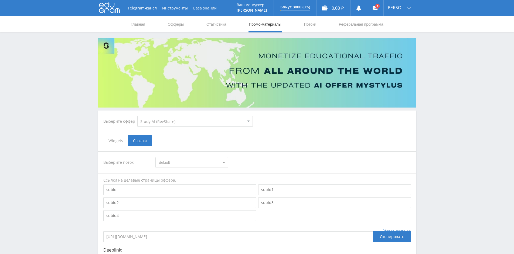
click at [171, 126] on select "MyStylus MyStylus - Revshare Кампус AI Studybay Автор24 Studybay [GEOGRAPHIC_DA…" at bounding box center [194, 121] width 115 height 11
select select "340"
click at [137, 116] on select "MyStylus MyStylus - Revshare Кампус AI Studybay Автор24 Studybay [GEOGRAPHIC_DA…" at bounding box center [194, 121] width 115 height 11
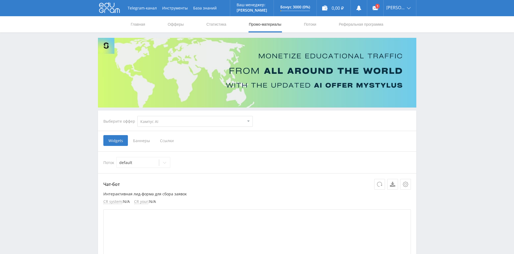
click at [148, 140] on span "Баннеры" at bounding box center [141, 140] width 27 height 11
click at [0, 0] on input "Баннеры" at bounding box center [0, 0] width 0 height 0
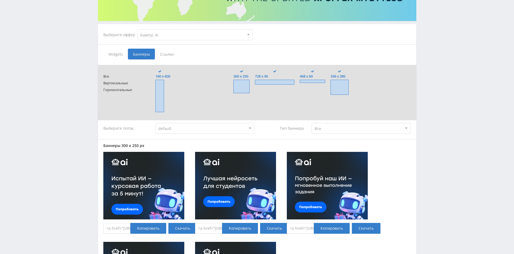
scroll to position [27, 0]
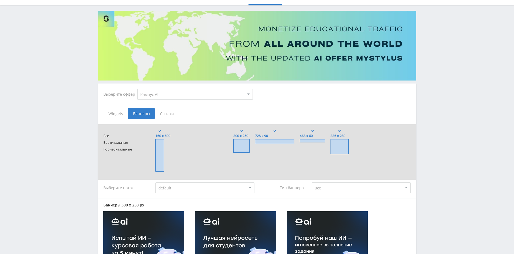
click at [170, 115] on span "Ссылки" at bounding box center [167, 113] width 24 height 11
click at [0, 0] on input "Ссылки" at bounding box center [0, 0] width 0 height 0
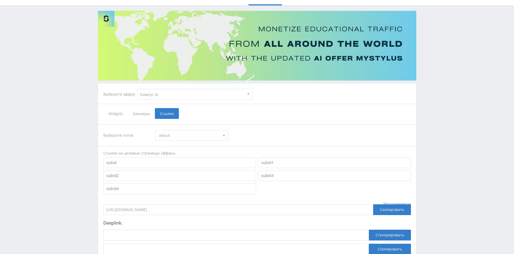
click at [117, 116] on span "Widgets" at bounding box center [115, 113] width 25 height 11
click at [0, 0] on input "Widgets" at bounding box center [0, 0] width 0 height 0
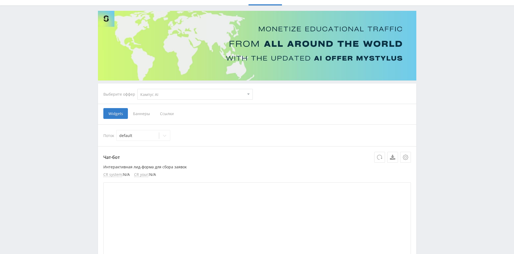
click at [176, 92] on select "MyStylus MyStylus - Revshare Кампус AI Studybay Автор24 Studybay [GEOGRAPHIC_DA…" at bounding box center [194, 94] width 115 height 11
select select "376"
click at [137, 89] on select "MyStylus MyStylus - Revshare Кампус AI Studybay Автор24 Studybay [GEOGRAPHIC_DA…" at bounding box center [194, 94] width 115 height 11
click at [159, 110] on div "Widgets Ссылки" at bounding box center [257, 113] width 308 height 11
click at [162, 96] on select "MyStylus MyStylus - Revshare Кампус AI Studybay Автор24 Studybay [GEOGRAPHIC_DA…" at bounding box center [194, 94] width 115 height 11
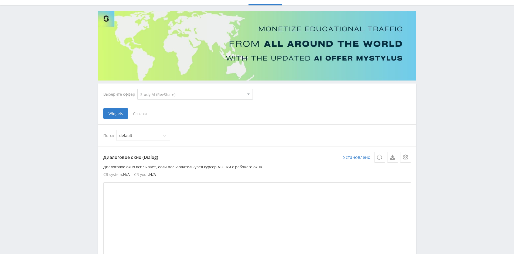
select select "339"
click at [137, 89] on select "MyStylus MyStylus - Revshare Кампус AI Studybay Автор24 Studybay [GEOGRAPHIC_DA…" at bounding box center [194, 94] width 115 height 11
click at [164, 96] on select "MyStylus MyStylus - Revshare Кампус AI Studybay Автор24 Studybay [GEOGRAPHIC_DA…" at bounding box center [194, 94] width 115 height 11
select select "2"
click at [137, 89] on select "MyStylus MyStylus - Revshare Кампус AI Studybay Автор24 Studybay [GEOGRAPHIC_DA…" at bounding box center [194, 94] width 115 height 11
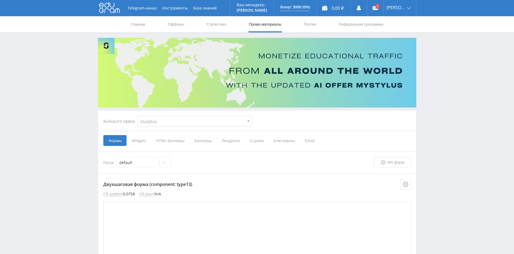
click at [286, 140] on span "Ключевики" at bounding box center [283, 140] width 31 height 11
click at [0, 0] on input "Ключевики" at bounding box center [0, 0] width 0 height 0
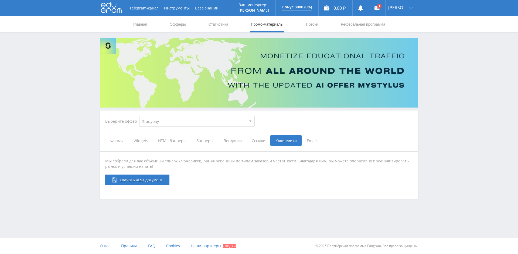
click at [168, 122] on select "MyStylus MyStylus - Revshare Кампус AI Studybay Автор24 Studybay [GEOGRAPHIC_DA…" at bounding box center [196, 121] width 115 height 11
select select "1"
click at [139, 116] on select "MyStylus MyStylus - Revshare Кампус AI Studybay Автор24 Studybay [GEOGRAPHIC_DA…" at bounding box center [196, 121] width 115 height 11
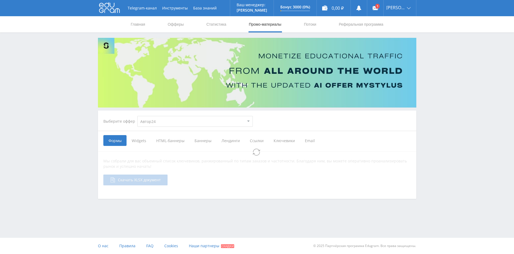
select select "1"
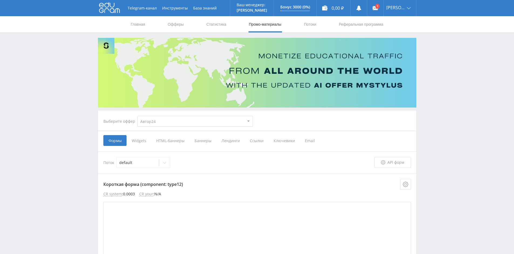
click at [285, 141] on span "Ключевики" at bounding box center [283, 140] width 31 height 11
click at [0, 0] on input "Ключевики" at bounding box center [0, 0] width 0 height 0
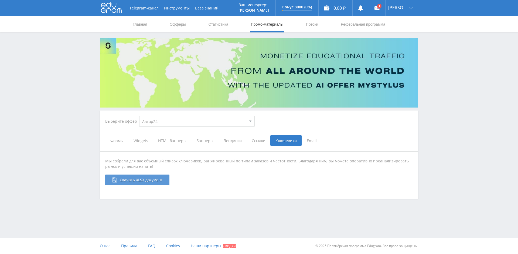
click at [168, 180] on link "Скачать XLSX документ" at bounding box center [137, 179] width 64 height 11
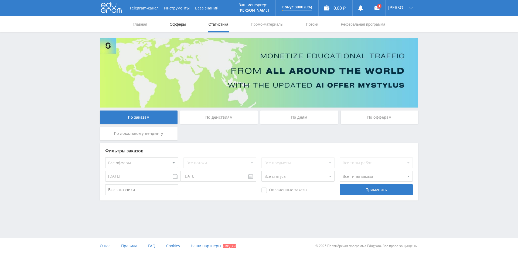
click at [177, 25] on link "Офферы" at bounding box center [177, 24] width 17 height 16
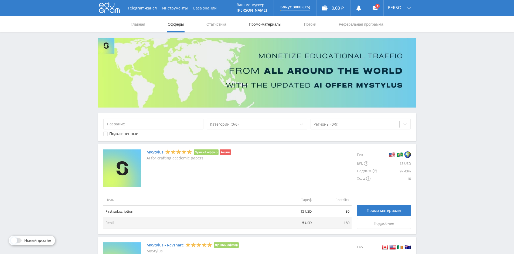
click at [273, 26] on link "Промо-материалы" at bounding box center [264, 24] width 33 height 16
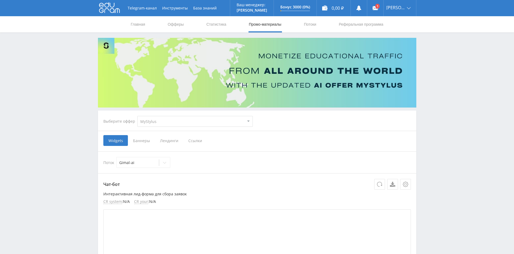
click at [172, 124] on select "MyStylus MyStylus - Revshare Кампус AI Studybay Автор24 Studybay [GEOGRAPHIC_DA…" at bounding box center [194, 121] width 115 height 11
select select "1"
click at [137, 116] on select "MyStylus MyStylus - Revshare Кампус AI Studybay Автор24 Studybay [GEOGRAPHIC_DA…" at bounding box center [194, 121] width 115 height 11
select select "1"
click at [147, 141] on span "Widgets" at bounding box center [139, 140] width 25 height 11
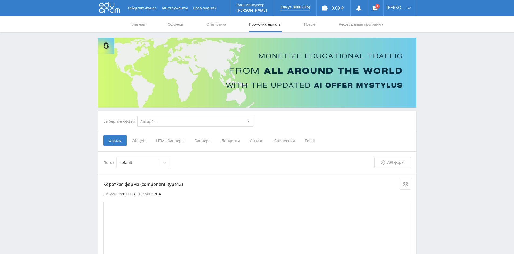
click at [0, 0] on input "Widgets" at bounding box center [0, 0] width 0 height 0
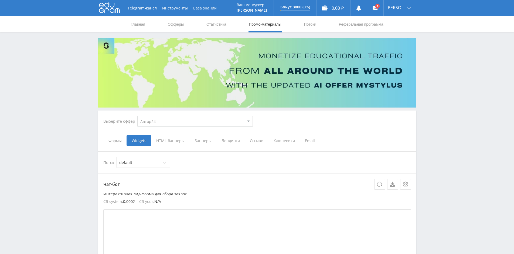
drag, startPoint x: 459, startPoint y: 194, endPoint x: 406, endPoint y: 104, distance: 104.7
click at [167, 137] on span "HTML-баннеры" at bounding box center [170, 140] width 38 height 11
click at [0, 0] on input "HTML-баннеры" at bounding box center [0, 0] width 0 height 0
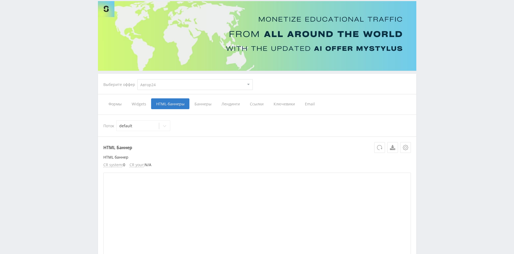
scroll to position [32, 0]
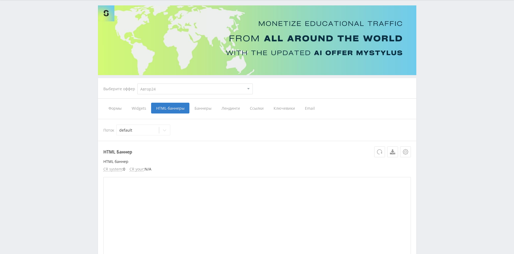
click at [201, 109] on span "Баннеры" at bounding box center [202, 108] width 27 height 11
click at [0, 0] on input "Баннеры" at bounding box center [0, 0] width 0 height 0
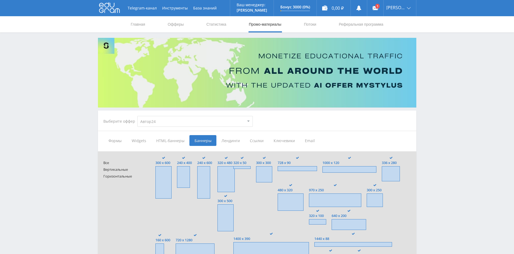
drag, startPoint x: 344, startPoint y: 194, endPoint x: 276, endPoint y: 129, distance: 93.9
click at [229, 141] on span "Лендинги" at bounding box center [230, 140] width 28 height 11
click at [0, 0] on input "Лендинги" at bounding box center [0, 0] width 0 height 0
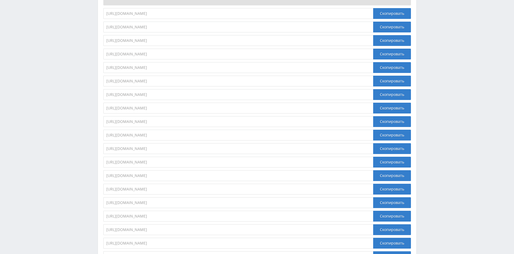
scroll to position [487, 0]
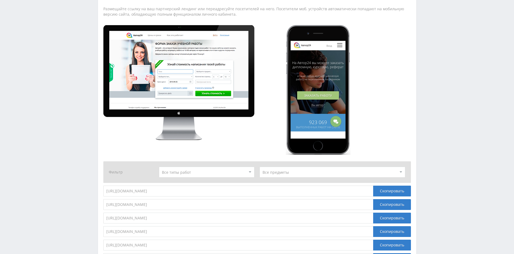
click at [223, 171] on select at bounding box center [207, 171] width 96 height 11
drag, startPoint x: 446, startPoint y: 138, endPoint x: 444, endPoint y: 139, distance: 2.8
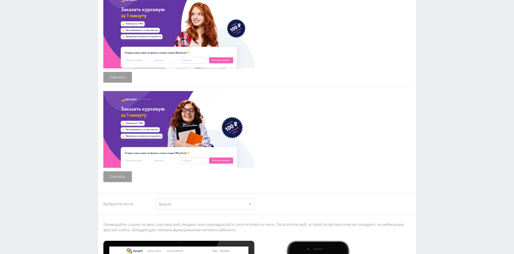
scroll to position [271, 0]
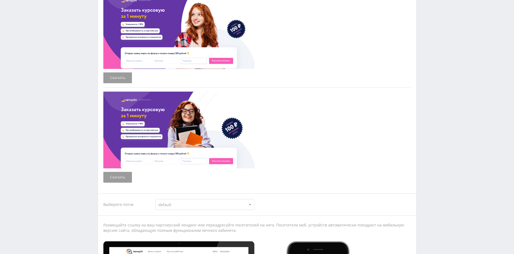
click at [202, 207] on select "default" at bounding box center [204, 204] width 99 height 11
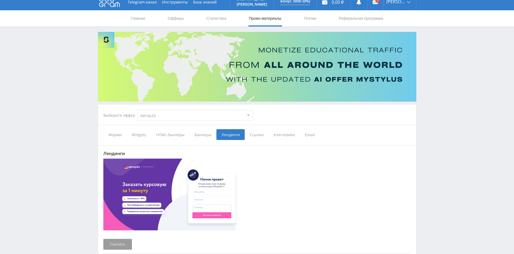
scroll to position [2, 0]
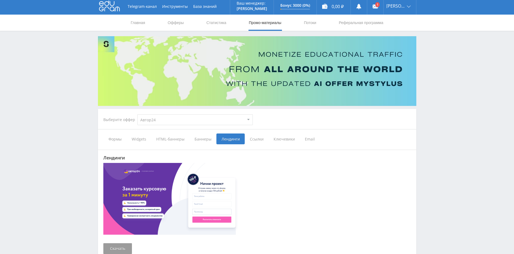
click at [260, 141] on span "Ссылки" at bounding box center [257, 138] width 24 height 11
click at [0, 0] on input "Ссылки" at bounding box center [0, 0] width 0 height 0
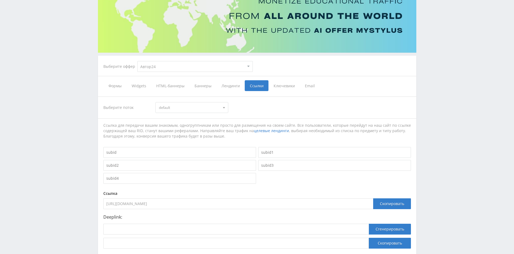
scroll to position [56, 0]
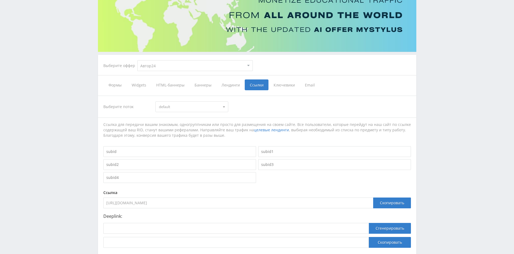
click at [304, 86] on span "Email" at bounding box center [310, 84] width 20 height 11
click at [0, 0] on input "Email" at bounding box center [0, 0] width 0 height 0
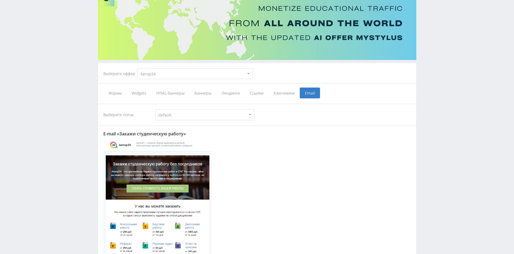
scroll to position [34, 0]
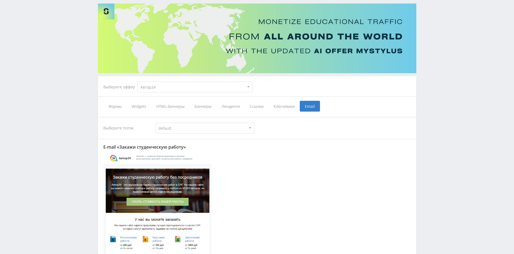
click at [112, 106] on span "Формы" at bounding box center [114, 106] width 23 height 11
click at [0, 0] on input "Формы" at bounding box center [0, 0] width 0 height 0
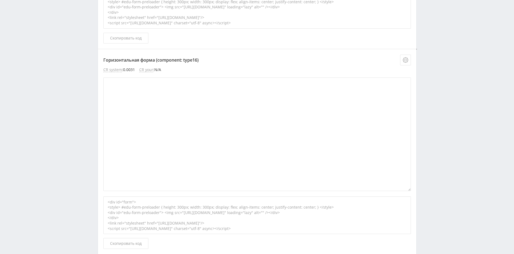
scroll to position [2099, 0]
